Goal: Task Accomplishment & Management: Manage account settings

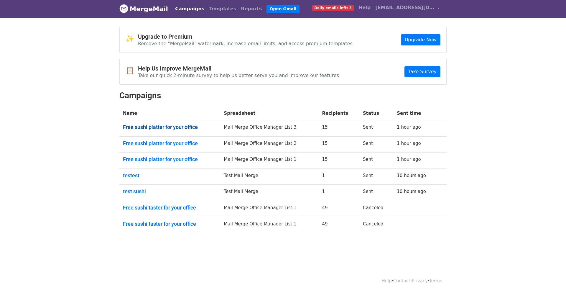
click at [147, 126] on link "Free sushi platter for your office" at bounding box center [170, 127] width 94 height 6
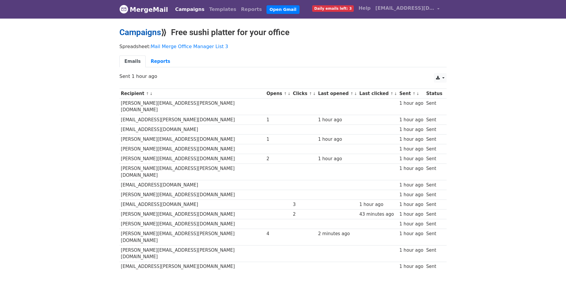
click at [156, 34] on link "Campaigns" at bounding box center [140, 32] width 42 height 10
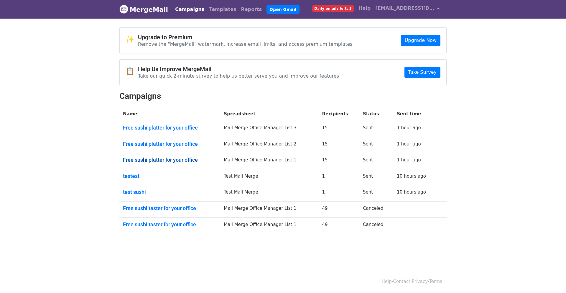
click at [170, 158] on link "Free sushi platter for your office" at bounding box center [170, 160] width 94 height 6
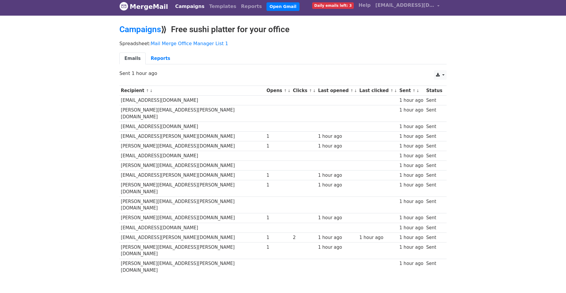
scroll to position [4, 0]
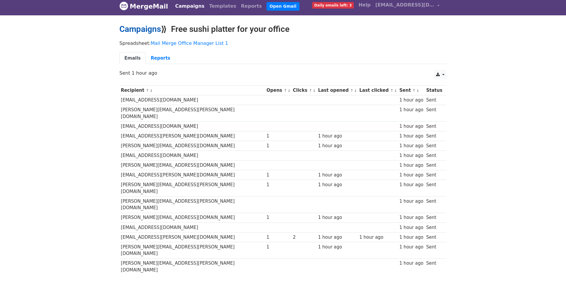
click at [145, 27] on link "Campaigns" at bounding box center [140, 29] width 42 height 10
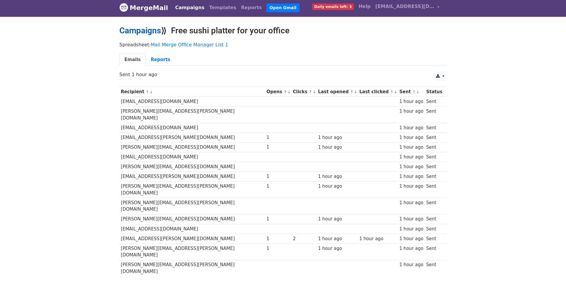
scroll to position [2, 0]
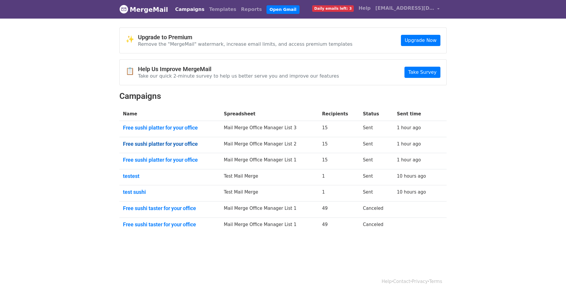
click at [171, 144] on link "Free sushi platter for your office" at bounding box center [170, 144] width 94 height 6
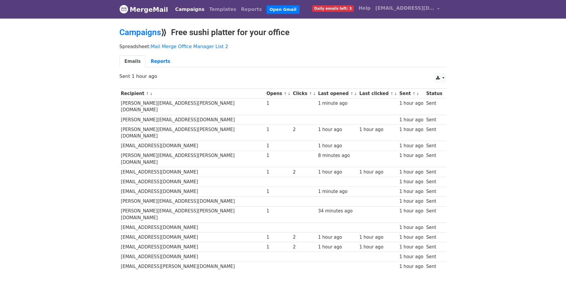
scroll to position [4, 0]
